Goal: Task Accomplishment & Management: Manage account settings

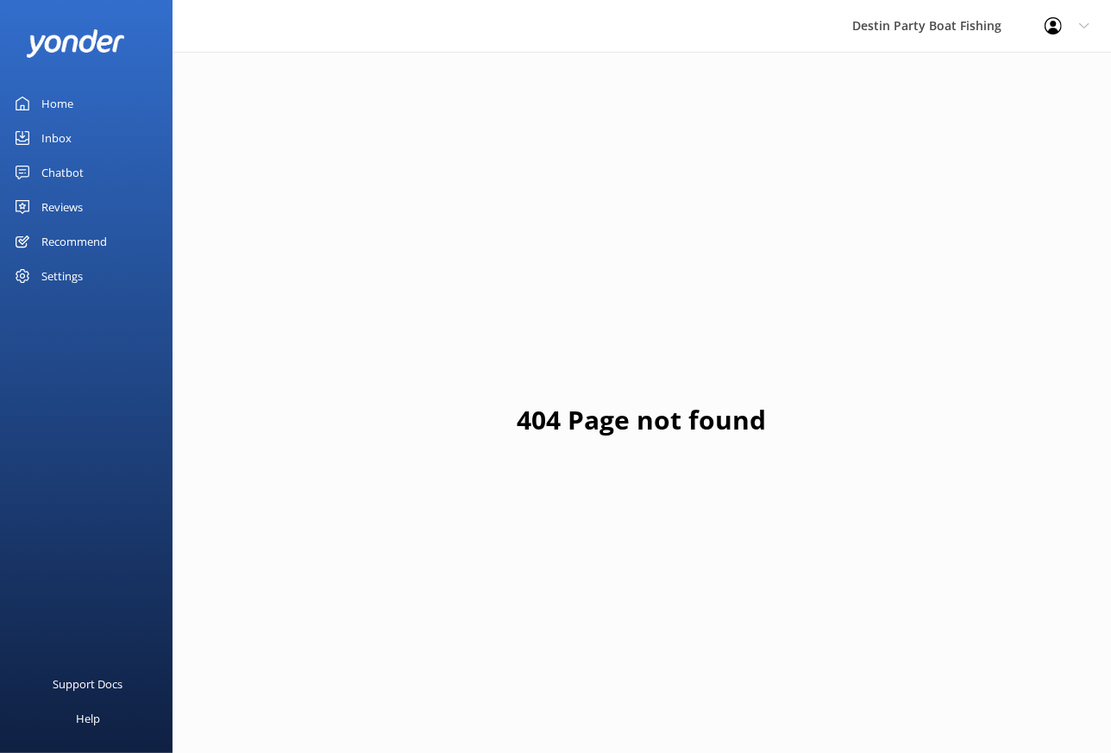
click at [53, 107] on div "Home" at bounding box center [57, 103] width 32 height 34
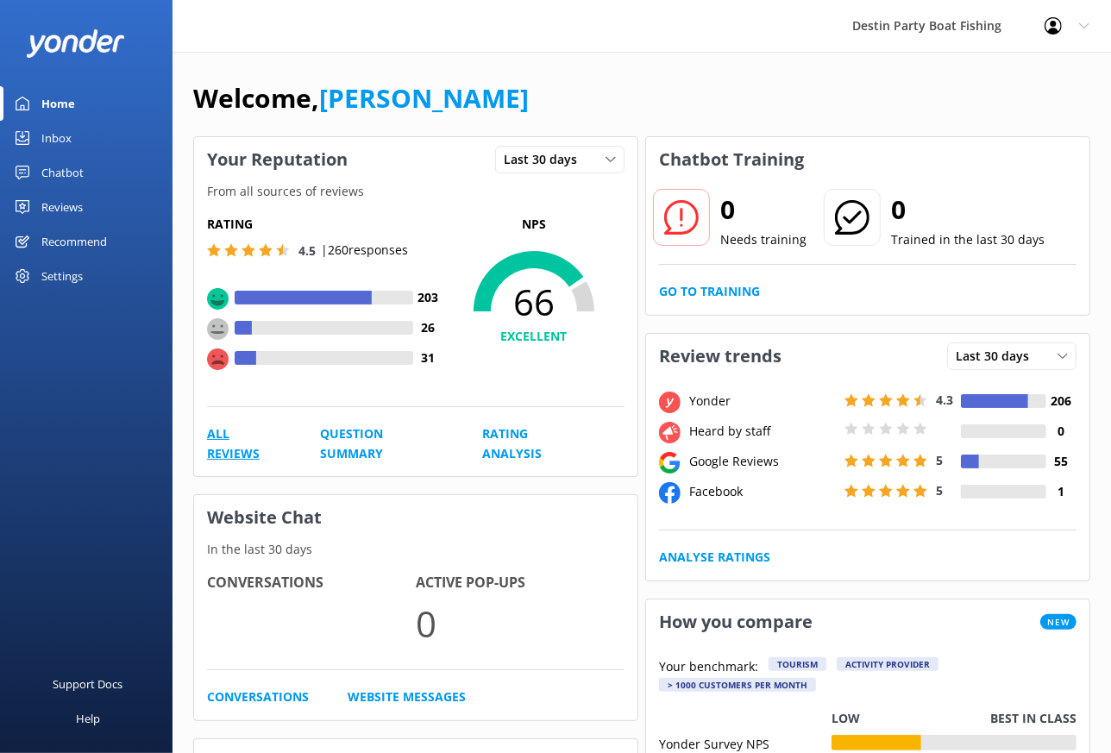
click at [240, 456] on link "All Reviews" at bounding box center [244, 443] width 75 height 39
